Goal: Manage account settings

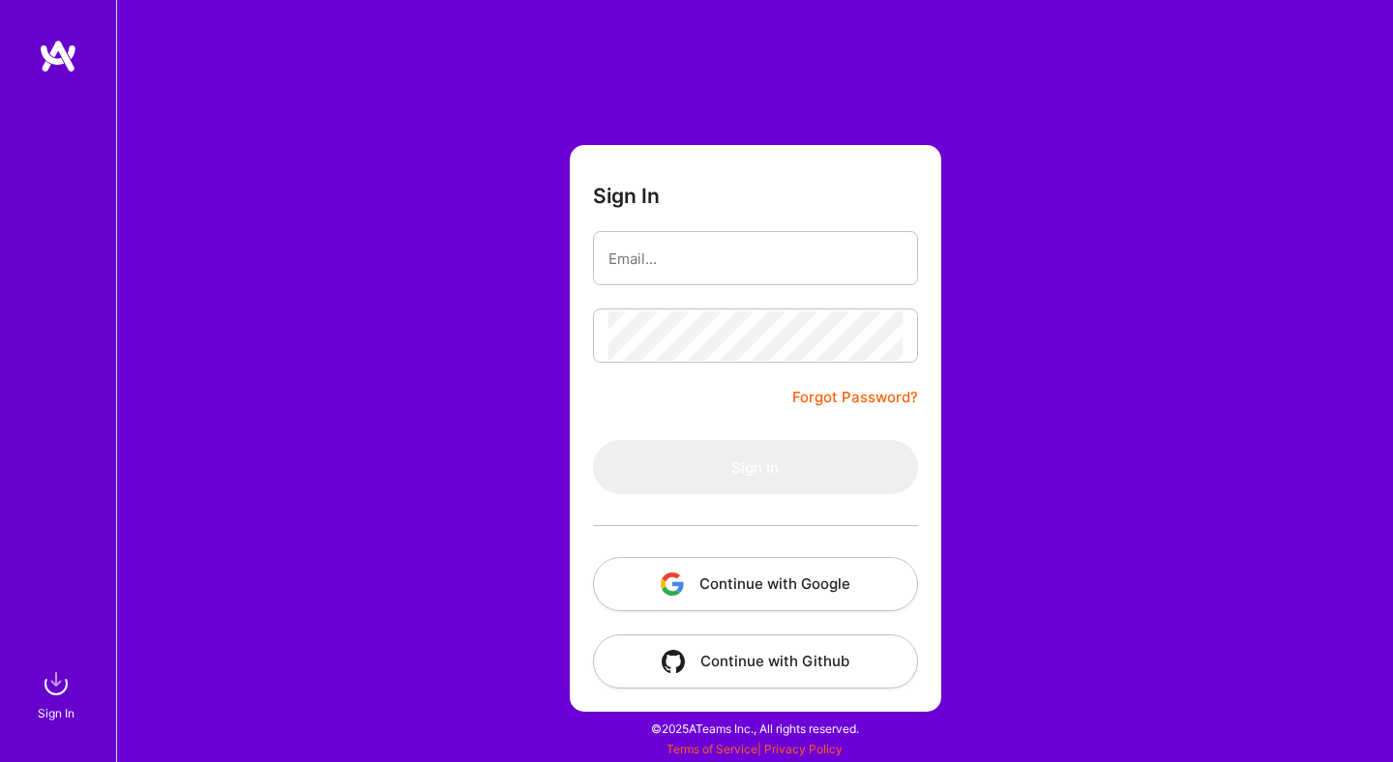
click at [435, 326] on div "Sign In Forgot Password? Sign In Continue with Google Continue with Github" at bounding box center [754, 381] width 1277 height 762
click at [769, 594] on button "Continue with Google" at bounding box center [755, 584] width 325 height 54
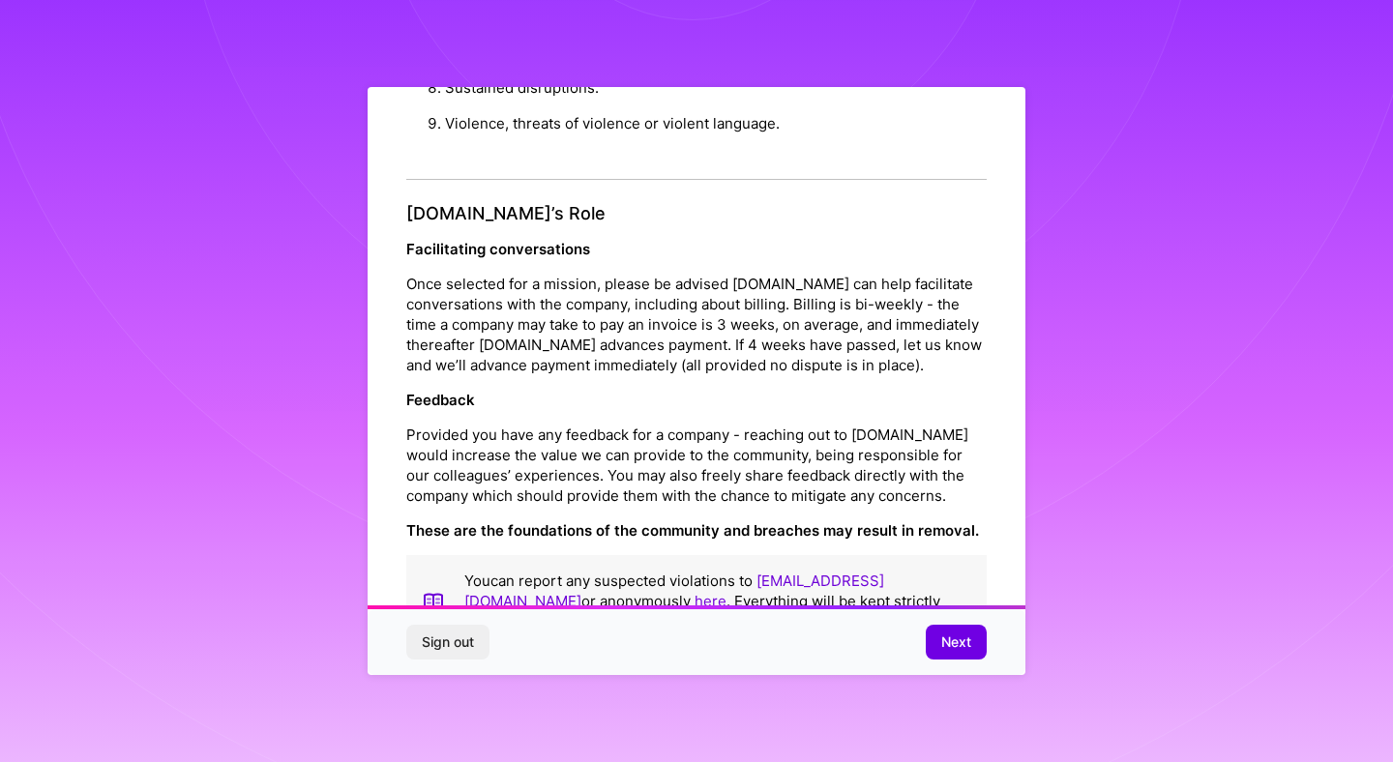
scroll to position [2073, 0]
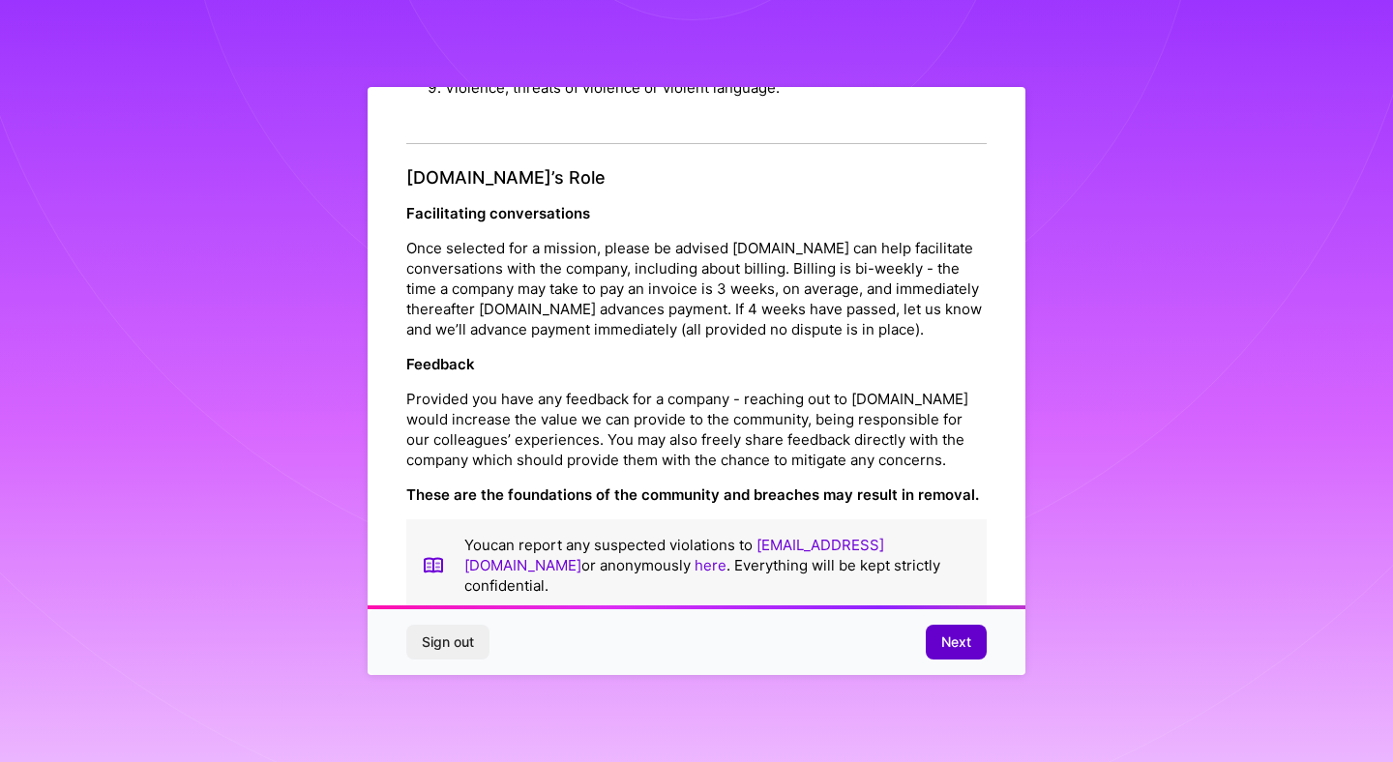
click at [932, 644] on button "Next" at bounding box center [956, 642] width 61 height 35
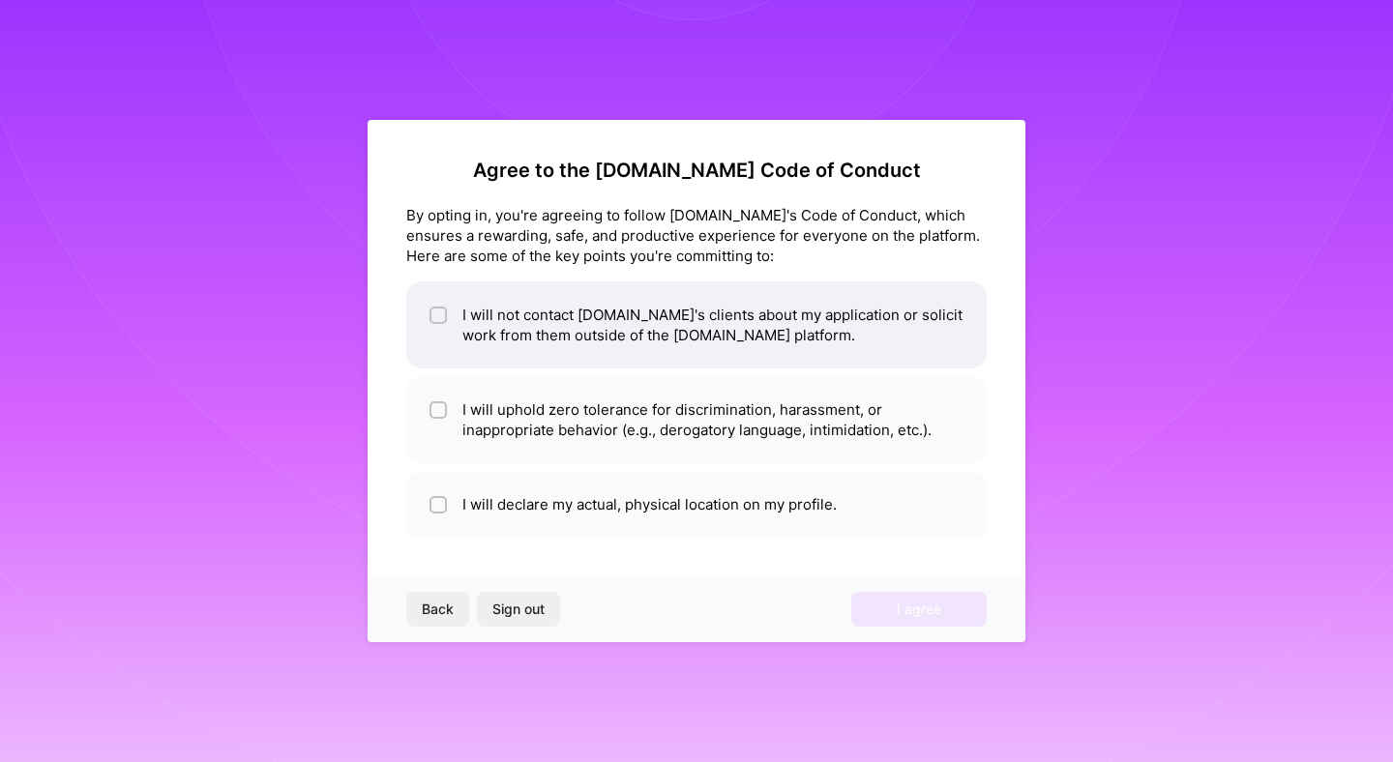
click at [433, 321] on input "checkbox" at bounding box center [440, 316] width 14 height 14
checkbox input "true"
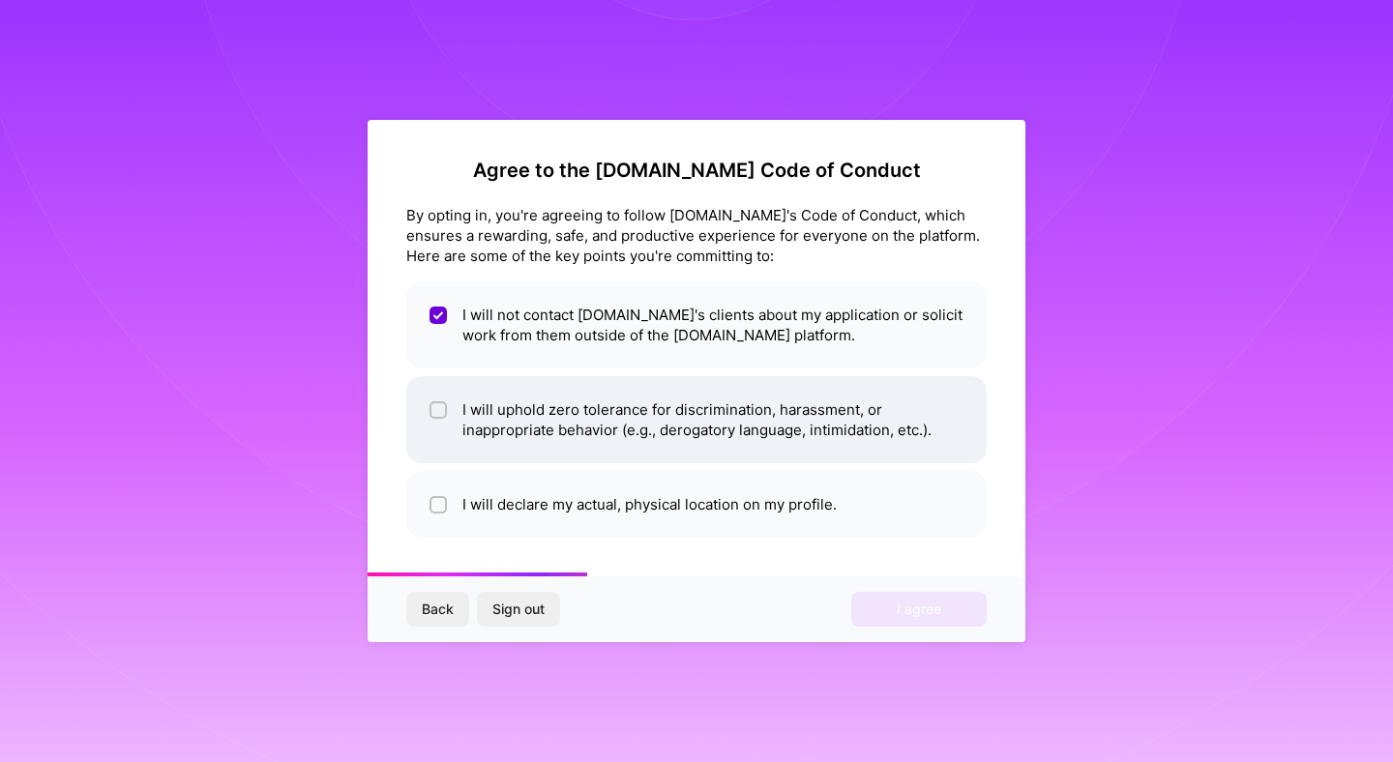
click at [438, 410] on input "checkbox" at bounding box center [440, 411] width 14 height 14
checkbox input "true"
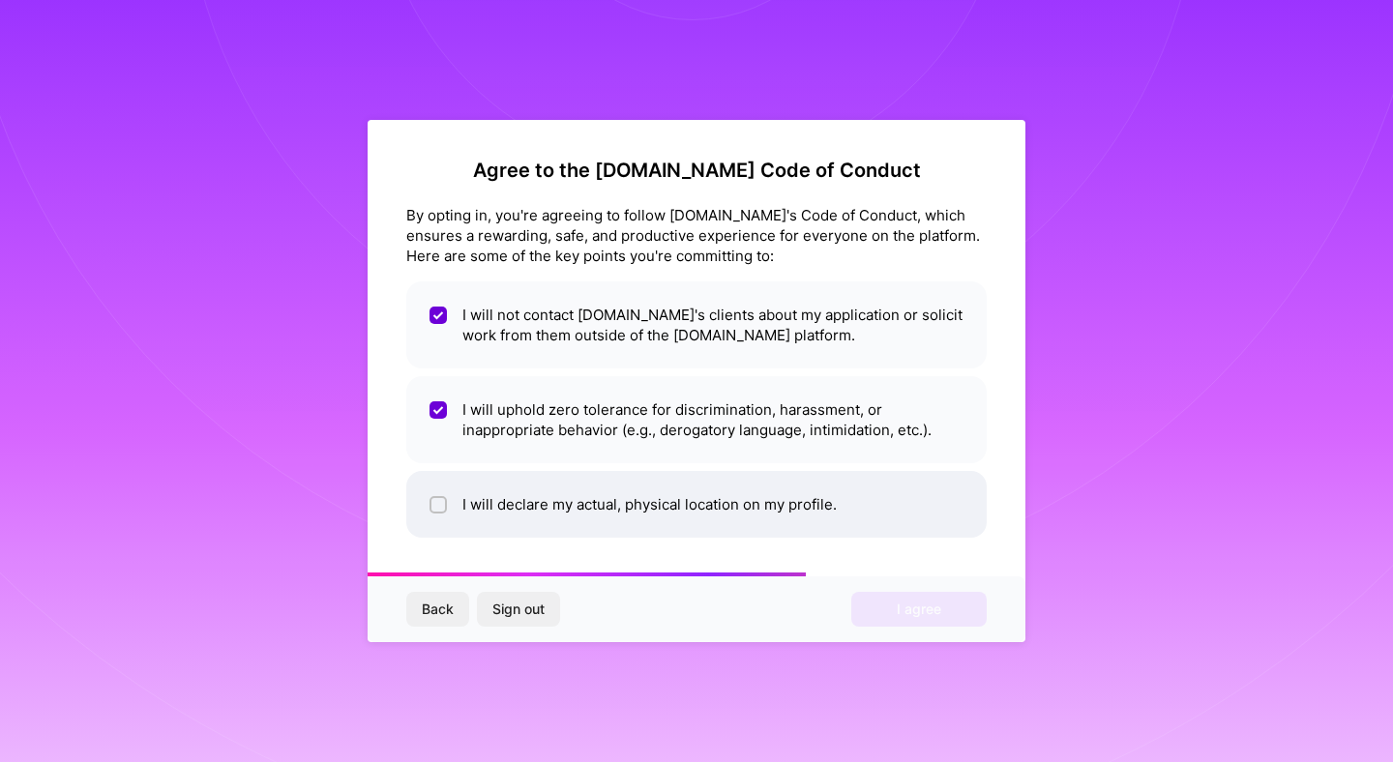
click at [440, 514] on span at bounding box center [437, 504] width 17 height 20
checkbox input "true"
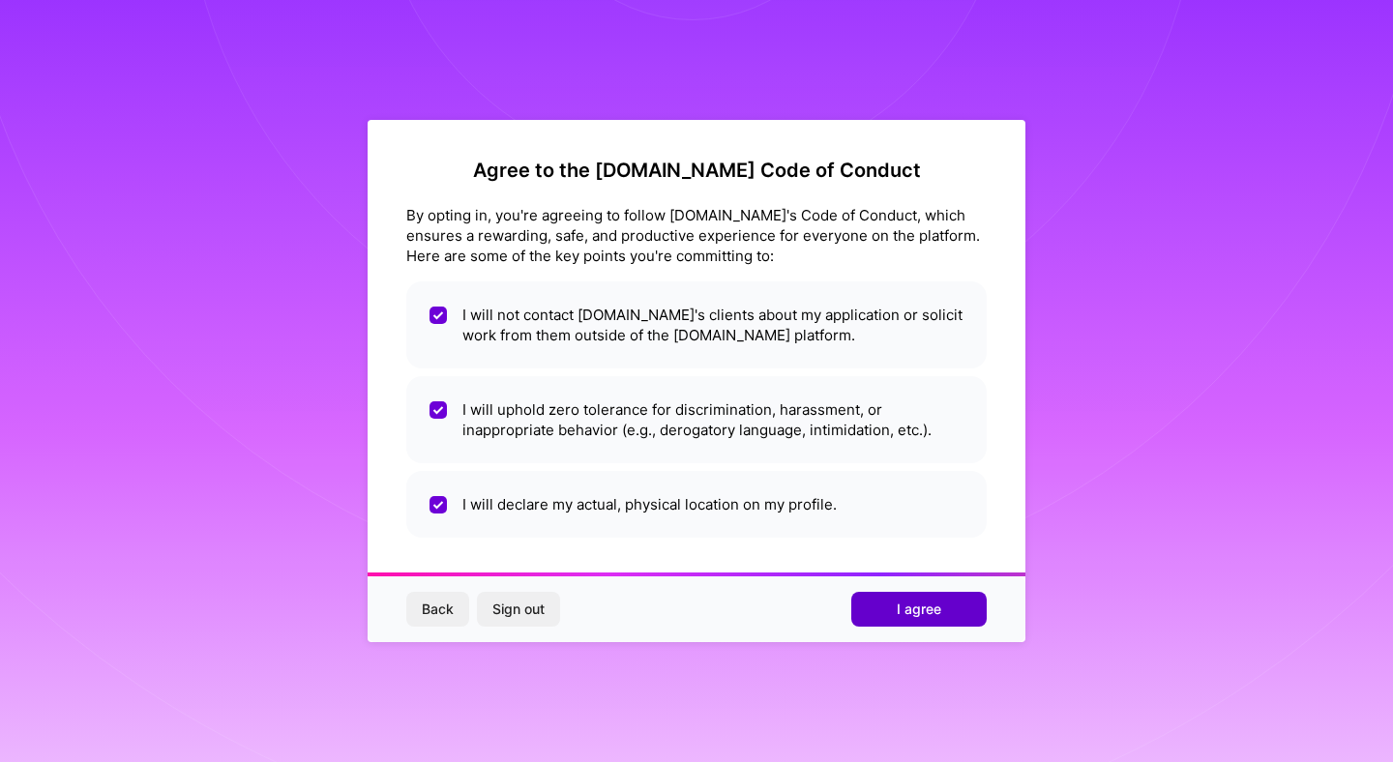
click at [881, 607] on button "I agree" at bounding box center [918, 609] width 135 height 35
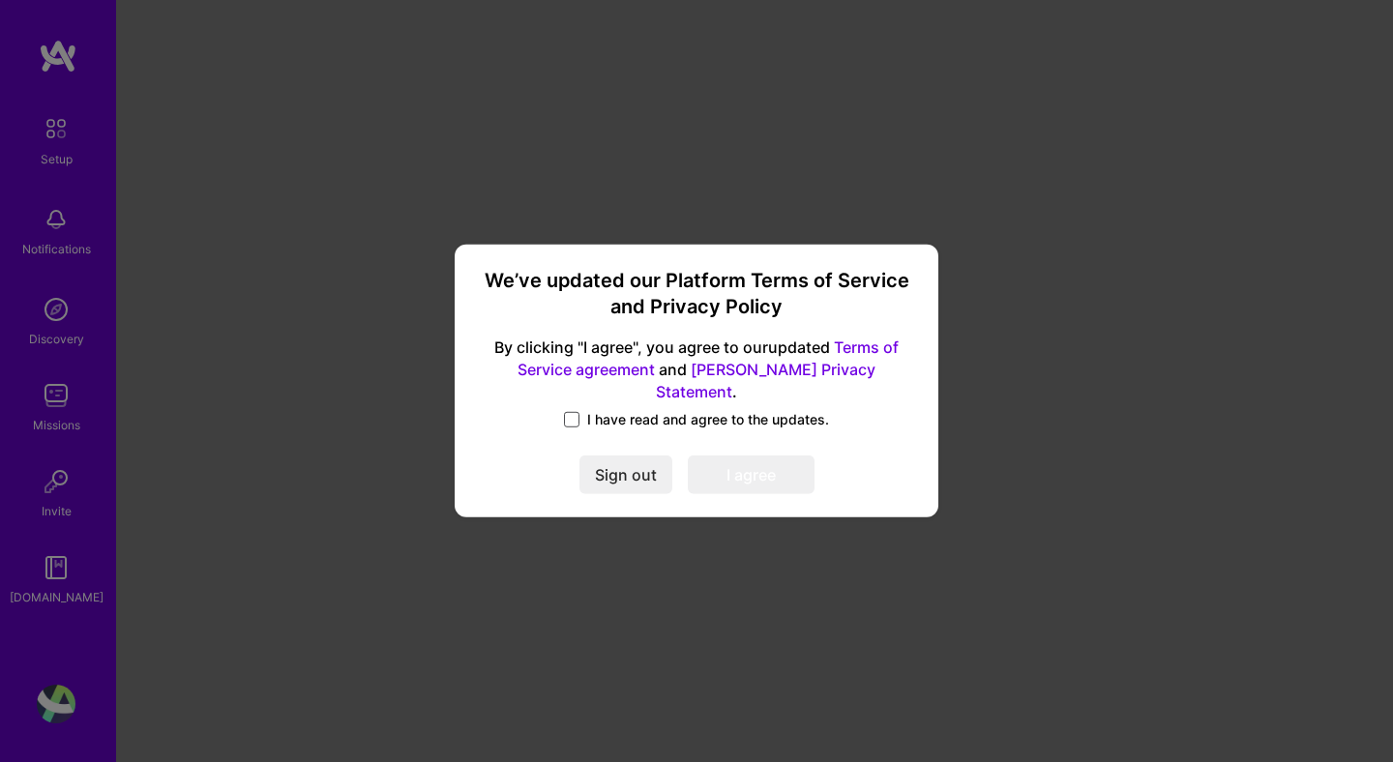
click at [574, 412] on span at bounding box center [571, 419] width 15 height 15
click at [0, 0] on input "I have read and agree to the updates." at bounding box center [0, 0] width 0 height 0
click at [755, 470] on button "I agree" at bounding box center [751, 475] width 127 height 39
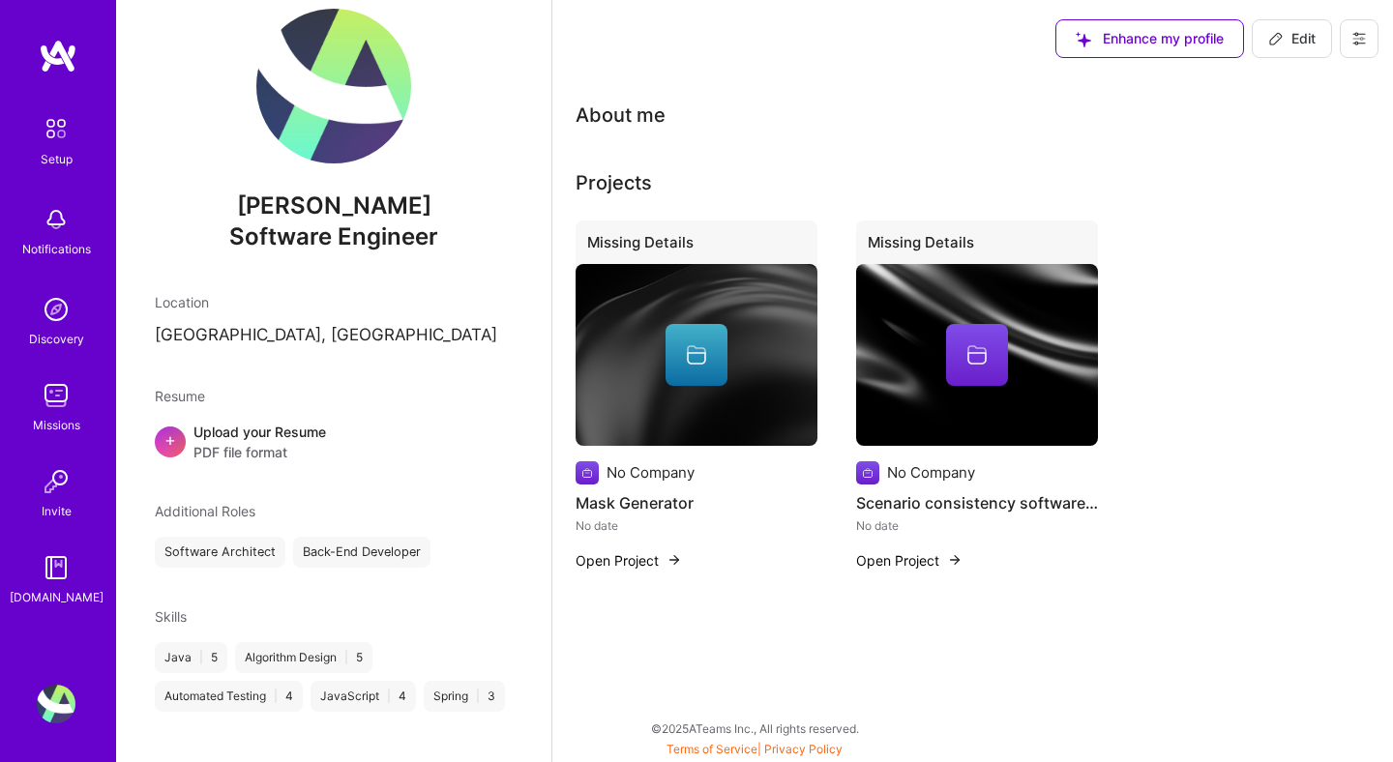
scroll to position [57, 0]
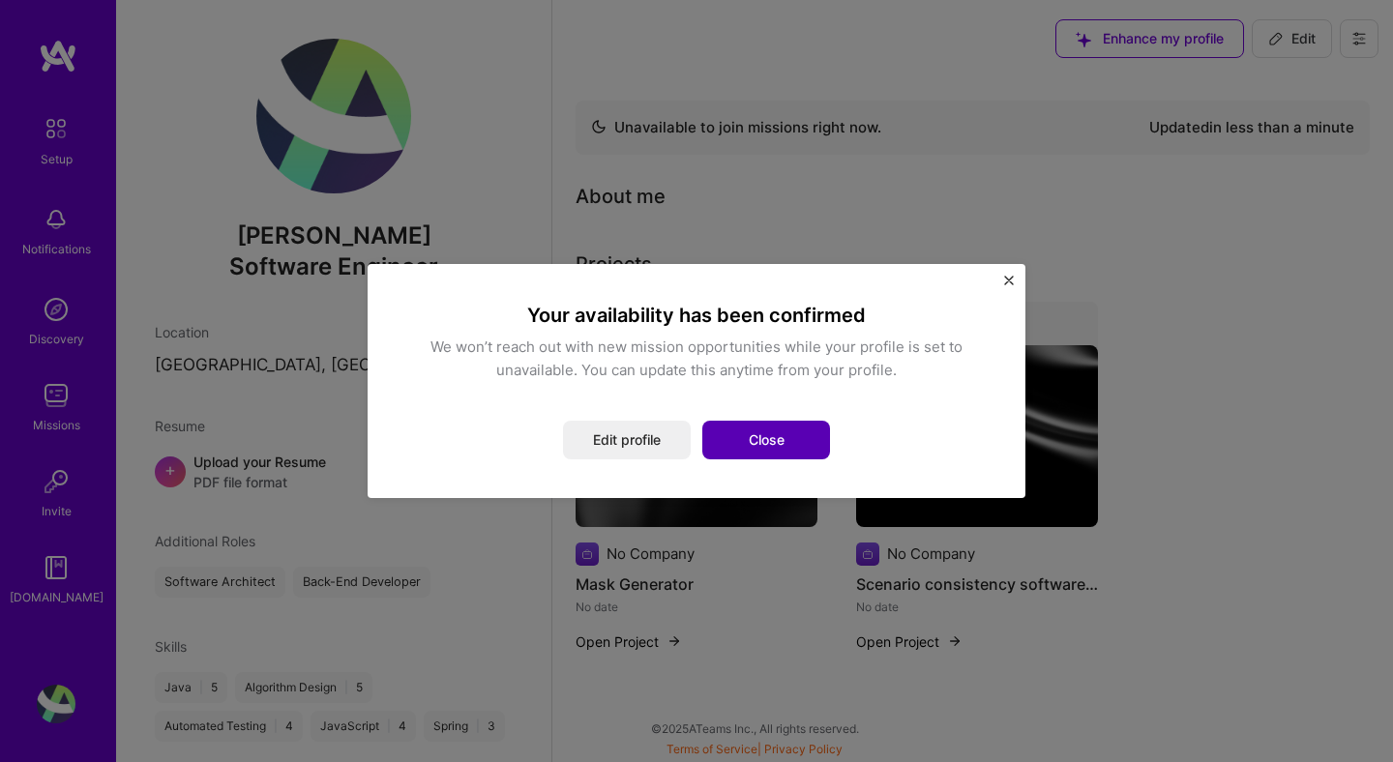
click at [767, 443] on button "Close" at bounding box center [766, 440] width 128 height 39
